Goal: Find specific page/section: Find specific page/section

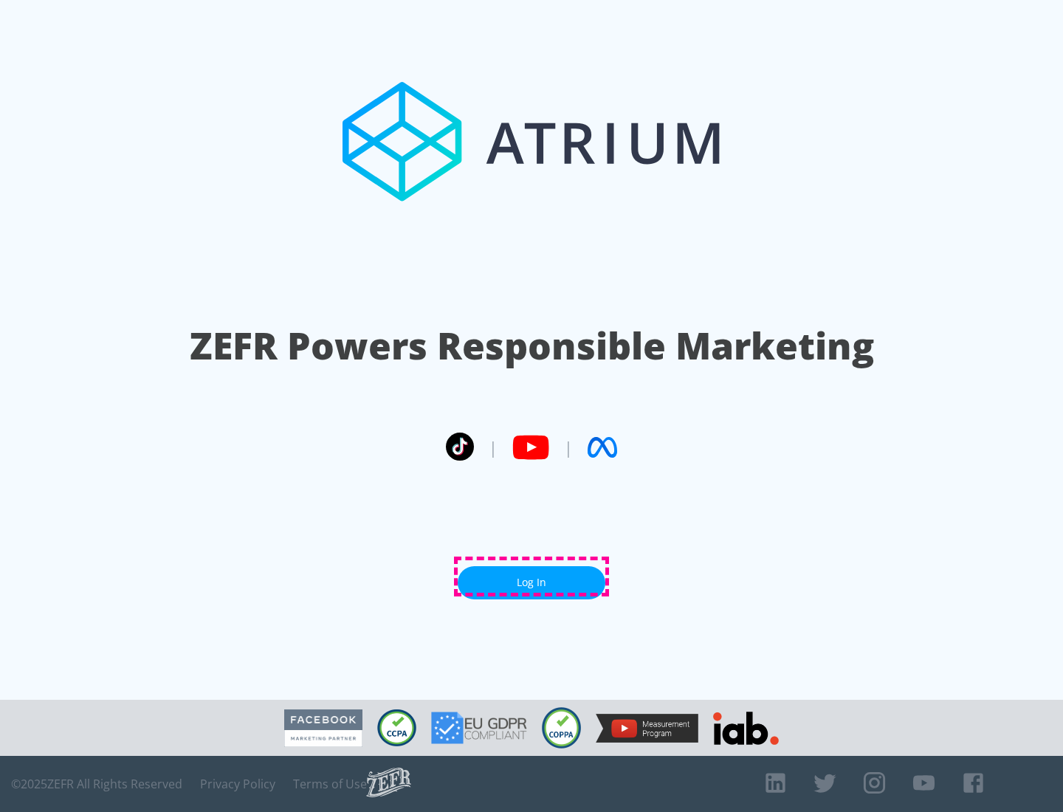
click at [532, 577] on link "Log In" at bounding box center [532, 582] width 148 height 33
